Goal: Communication & Community: Answer question/provide support

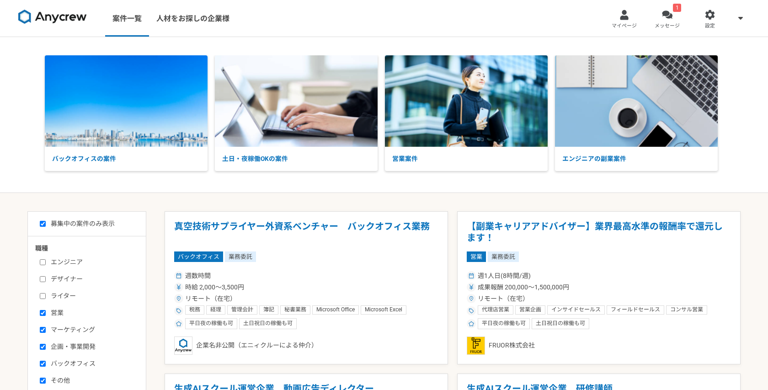
select select "1"
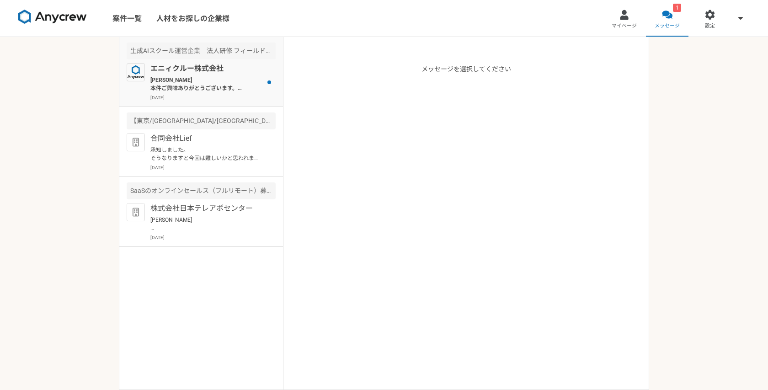
click at [229, 69] on p "エニィクルー株式会社" at bounding box center [206, 68] width 113 height 11
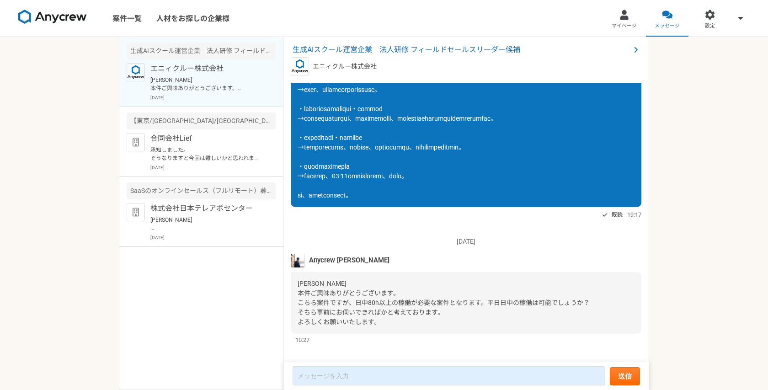
scroll to position [542, 0]
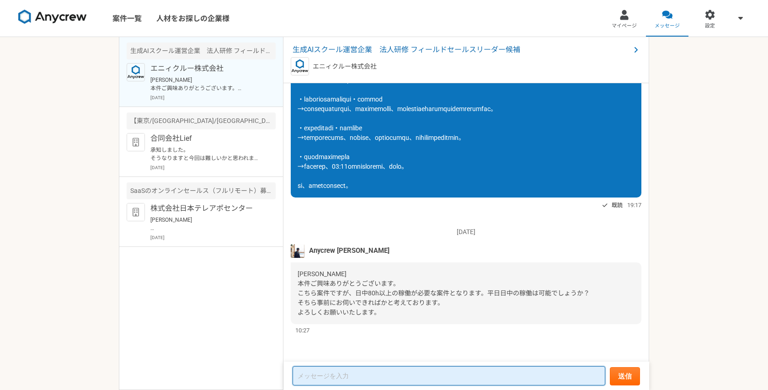
click at [336, 368] on textarea at bounding box center [449, 375] width 313 height 19
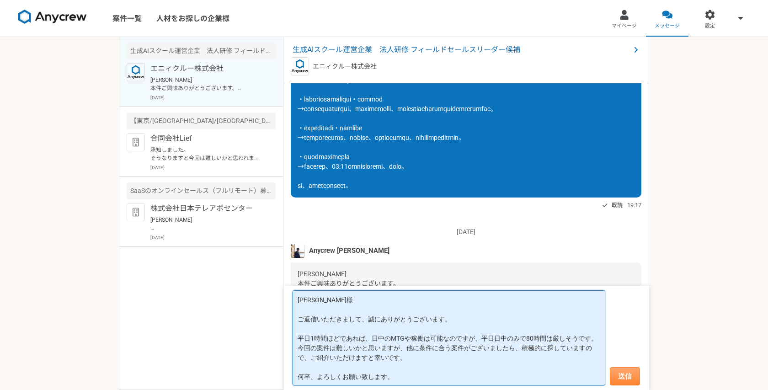
type textarea "[PERSON_NAME]様 ご返信いただきまして、誠にありがとうございます。 平日1時間ほどであれば、日中のMTGや稼働は可能なのですが、平日日中のみで80…"
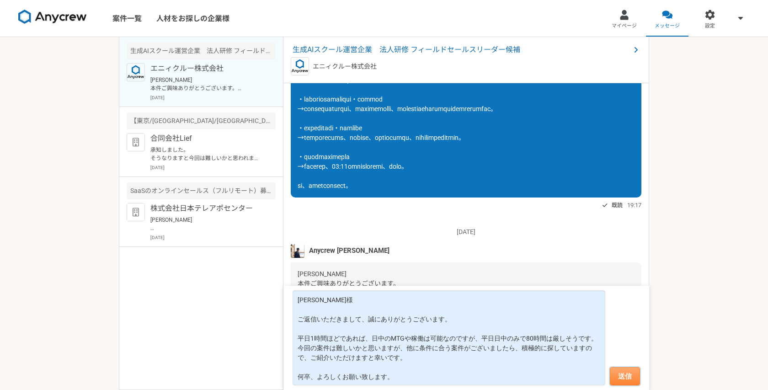
click at [624, 376] on button "送信" at bounding box center [625, 376] width 30 height 18
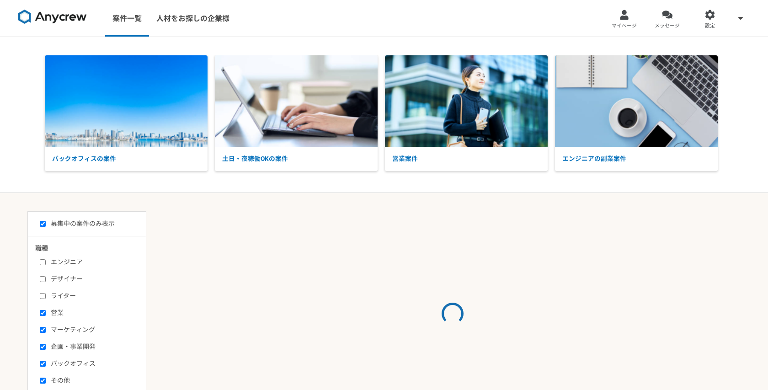
select select "1"
